Goal: Navigation & Orientation: Find specific page/section

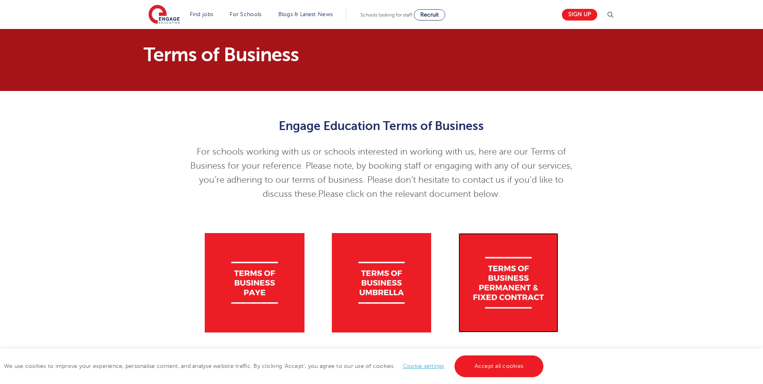
click at [515, 287] on img at bounding box center [508, 283] width 100 height 100
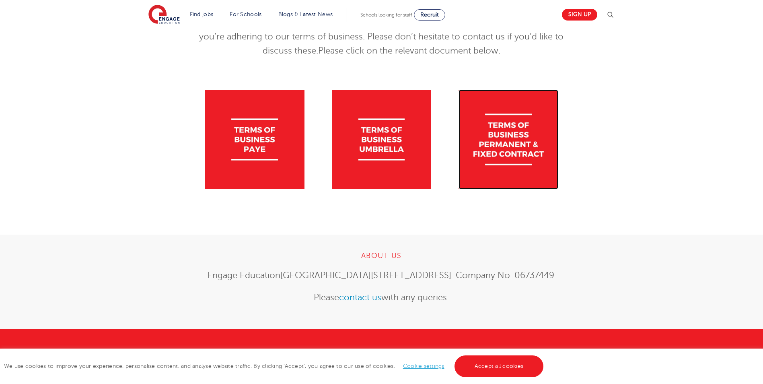
scroll to position [121, 0]
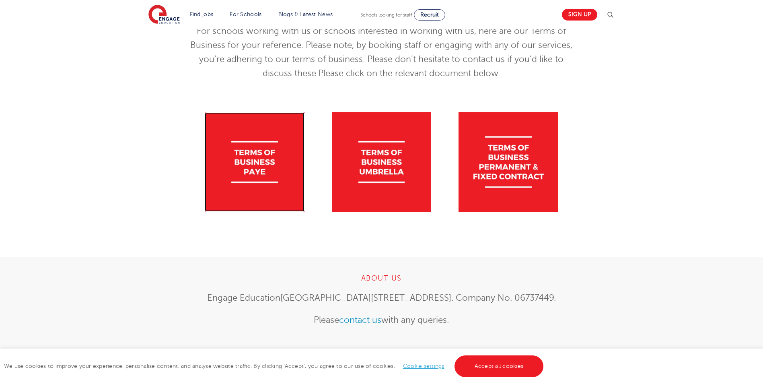
click at [257, 156] on img at bounding box center [255, 162] width 100 height 100
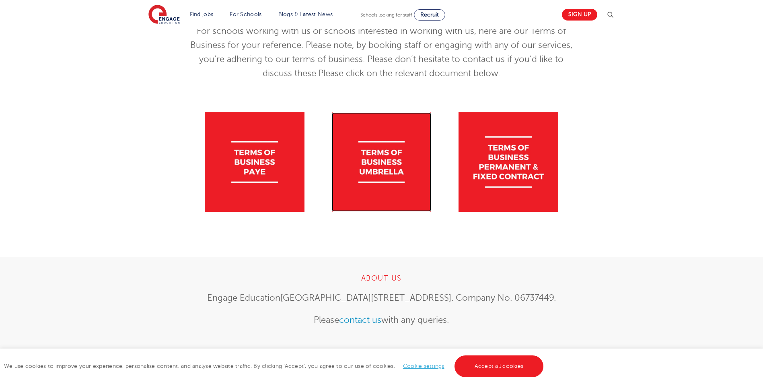
click at [379, 167] on img at bounding box center [382, 162] width 100 height 100
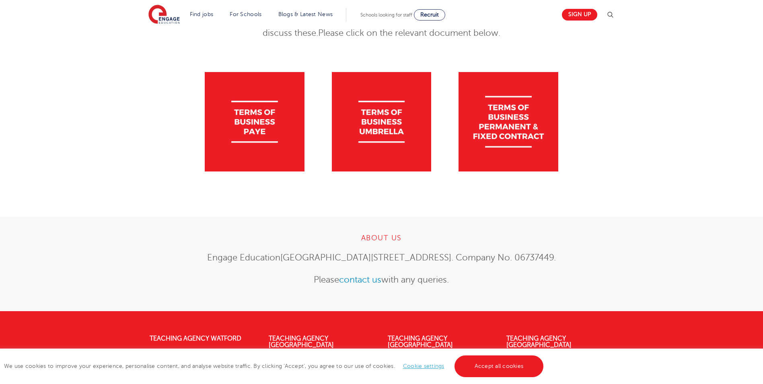
scroll to position [287, 0]
